Goal: Information Seeking & Learning: Learn about a topic

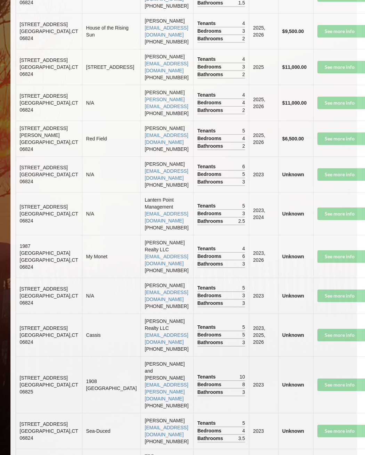
scroll to position [2052, 8]
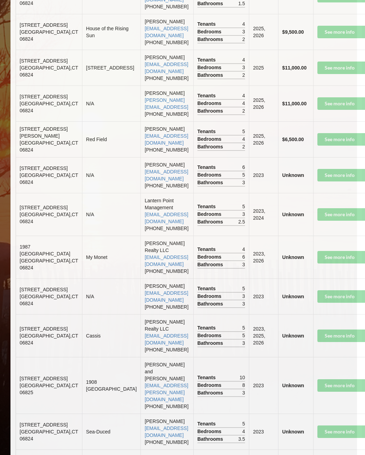
click at [281, 50] on td "See more info" at bounding box center [346, 32] width 66 height 36
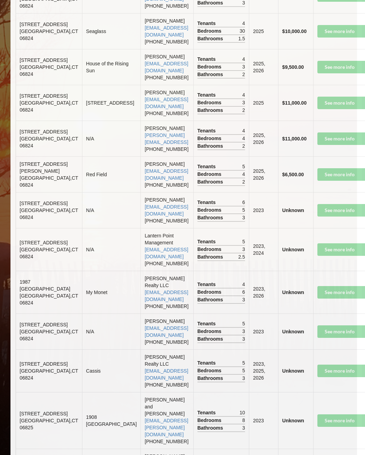
scroll to position [2015, 8]
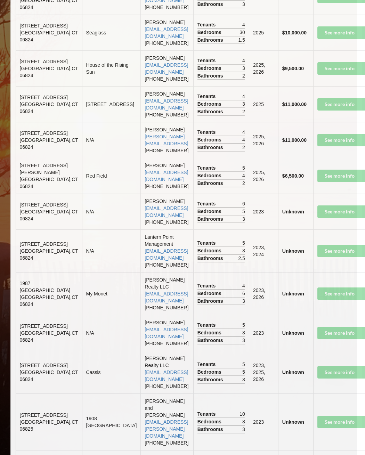
click at [281, 86] on td "See more info" at bounding box center [346, 68] width 66 height 36
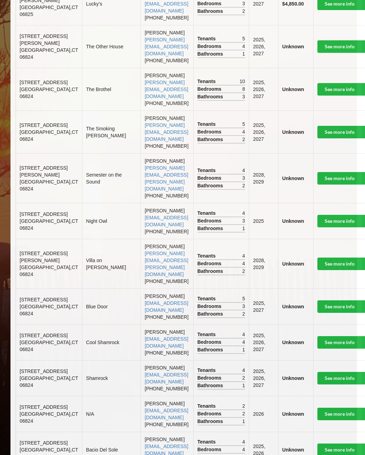
scroll to position [0, 8]
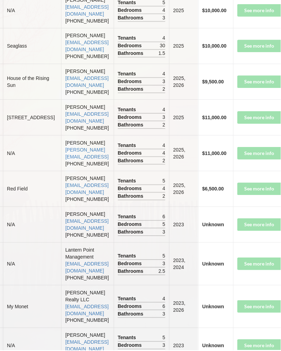
scroll to position [2009, 82]
click at [267, 100] on td "See more info" at bounding box center [268, 82] width 66 height 36
click at [253, 100] on td "See more info" at bounding box center [268, 82] width 66 height 36
click at [242, 100] on td "See more info" at bounding box center [268, 82] width 66 height 36
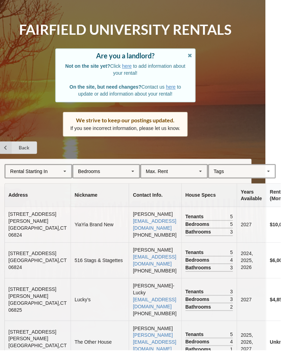
scroll to position [0, 15]
